Goal: Task Accomplishment & Management: Manage account settings

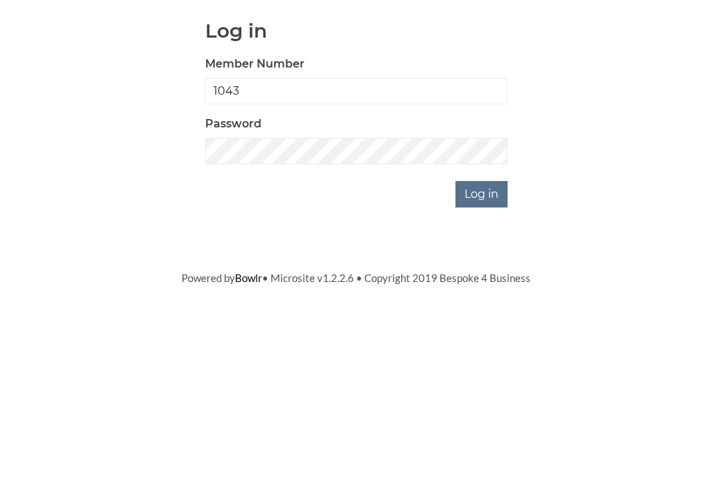
type input "1043"
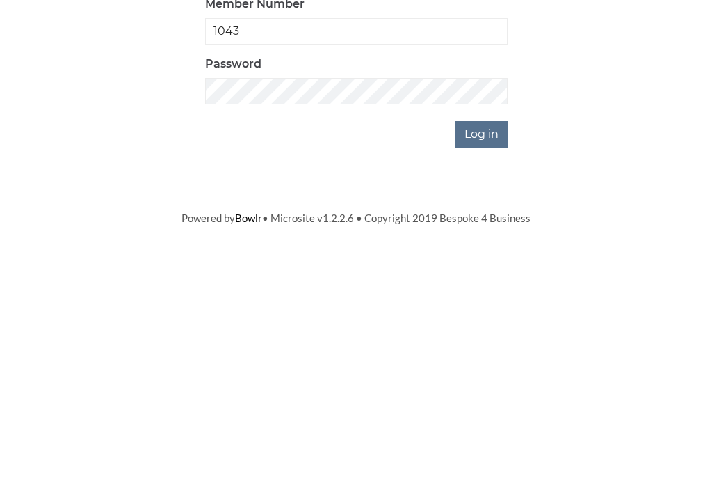
click at [479, 319] on input "Log in" at bounding box center [482, 332] width 52 height 26
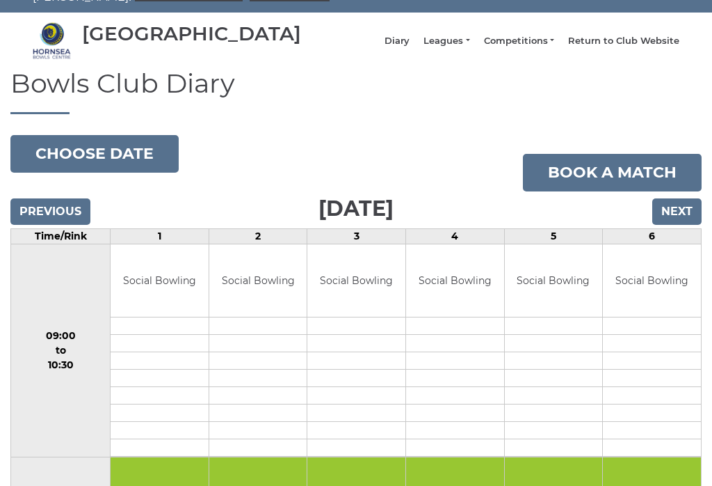
scroll to position [50, 0]
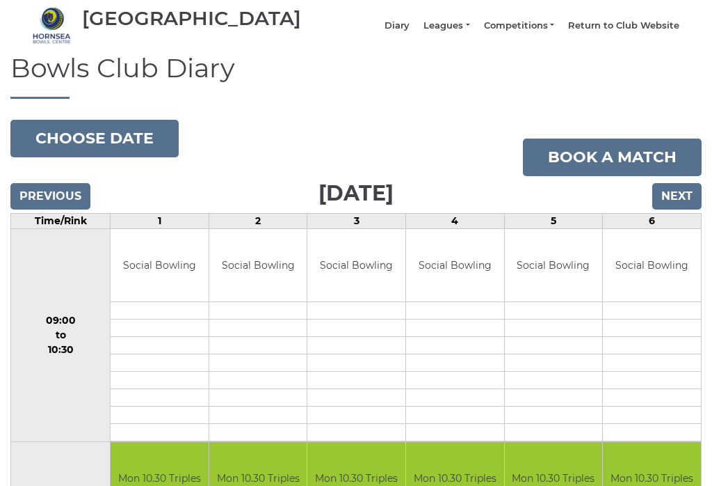
click at [88, 145] on button "Choose date" at bounding box center [94, 139] width 168 height 38
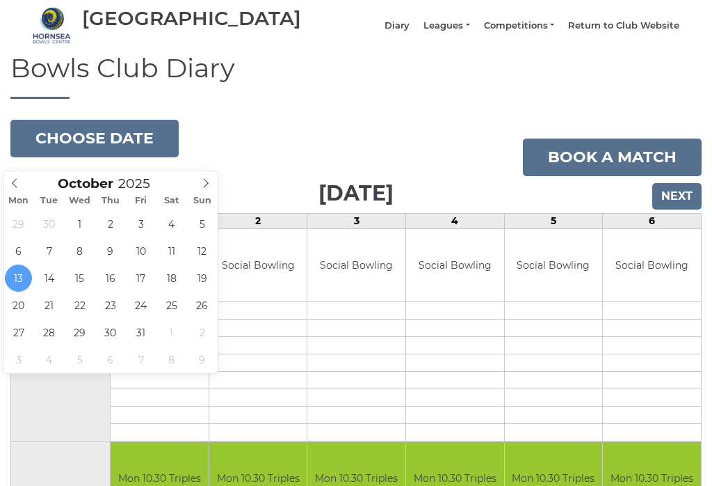
type input "2025-10-14"
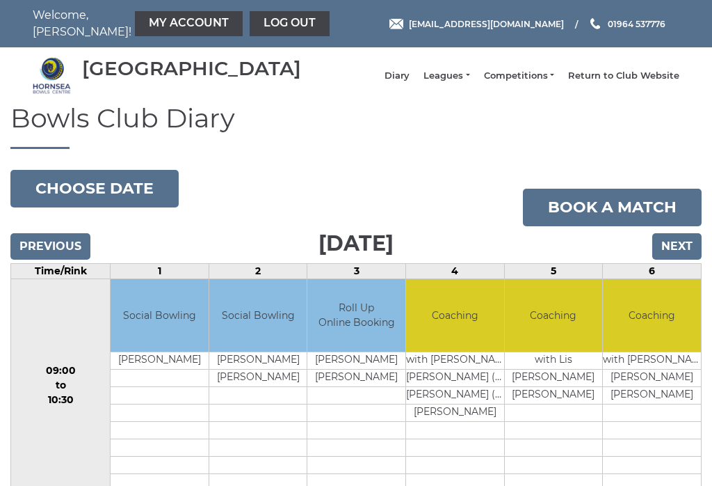
click at [250, 17] on link "Log out" at bounding box center [290, 23] width 80 height 25
